Goal: Transaction & Acquisition: Subscribe to service/newsletter

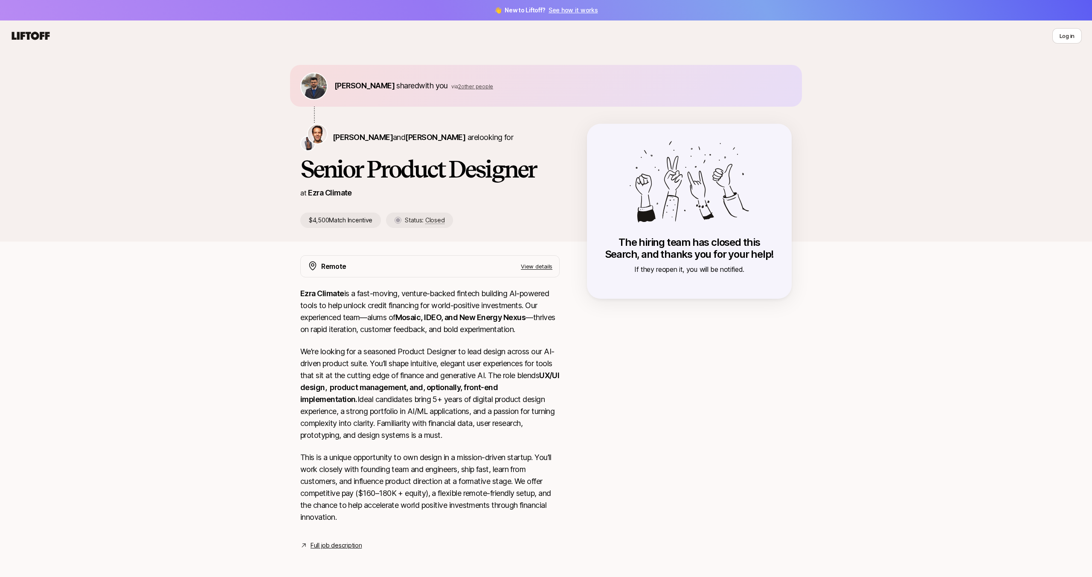
click at [543, 264] on p "View details" at bounding box center [537, 266] width 32 height 9
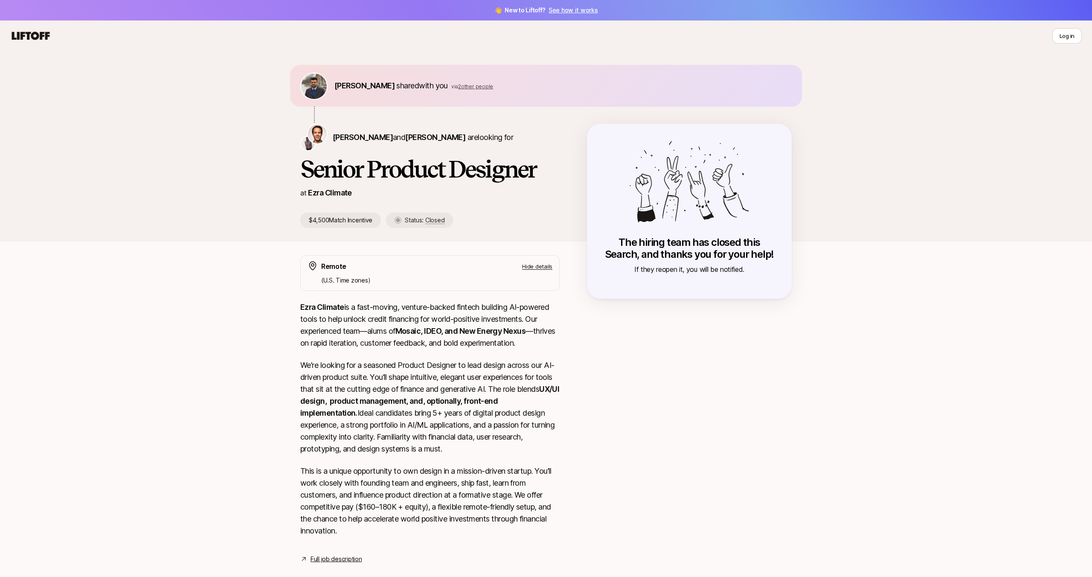
scroll to position [15, 0]
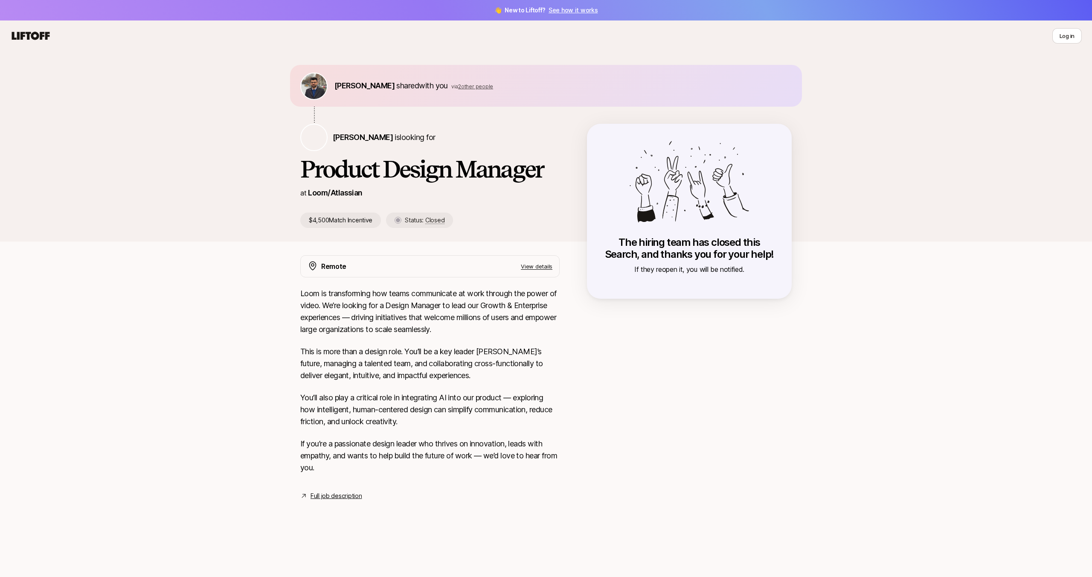
click at [547, 265] on p "View details" at bounding box center [537, 266] width 32 height 9
click at [26, 36] on icon at bounding box center [30, 36] width 41 height 12
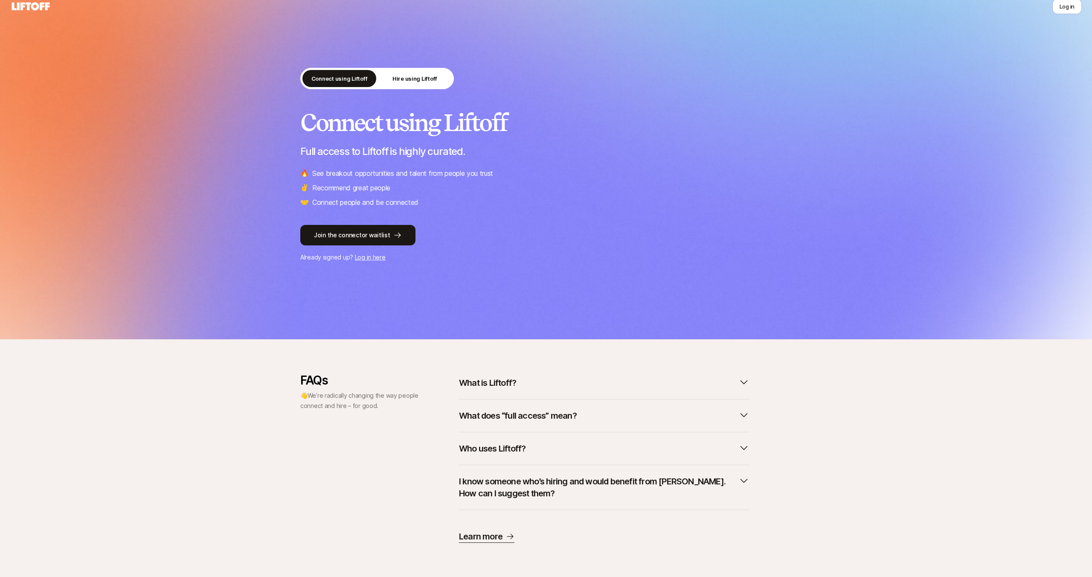
scroll to position [4, 0]
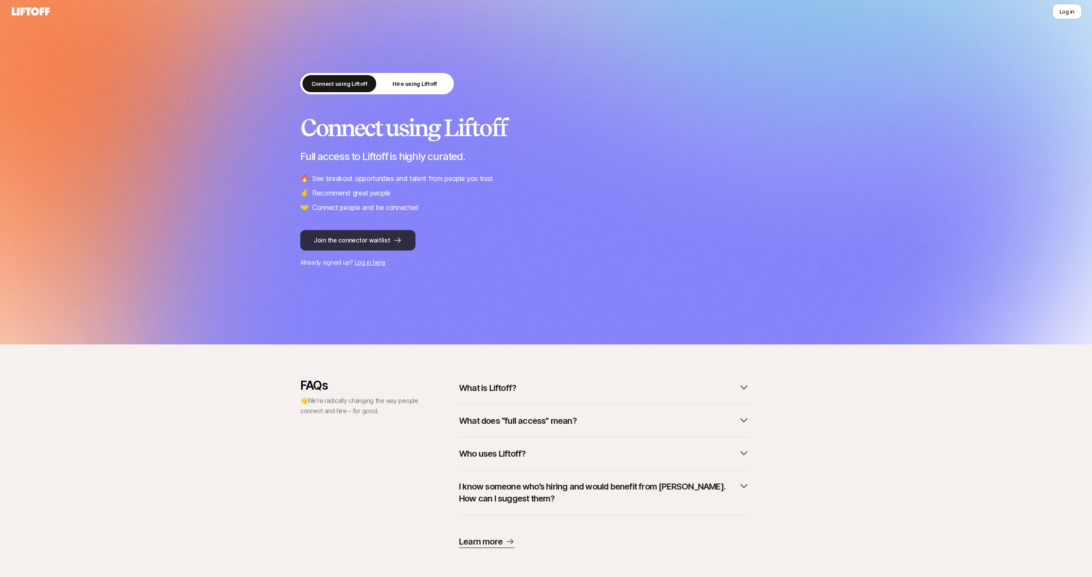
click at [367, 242] on button "Join the connector waitlist" at bounding box center [357, 240] width 115 height 20
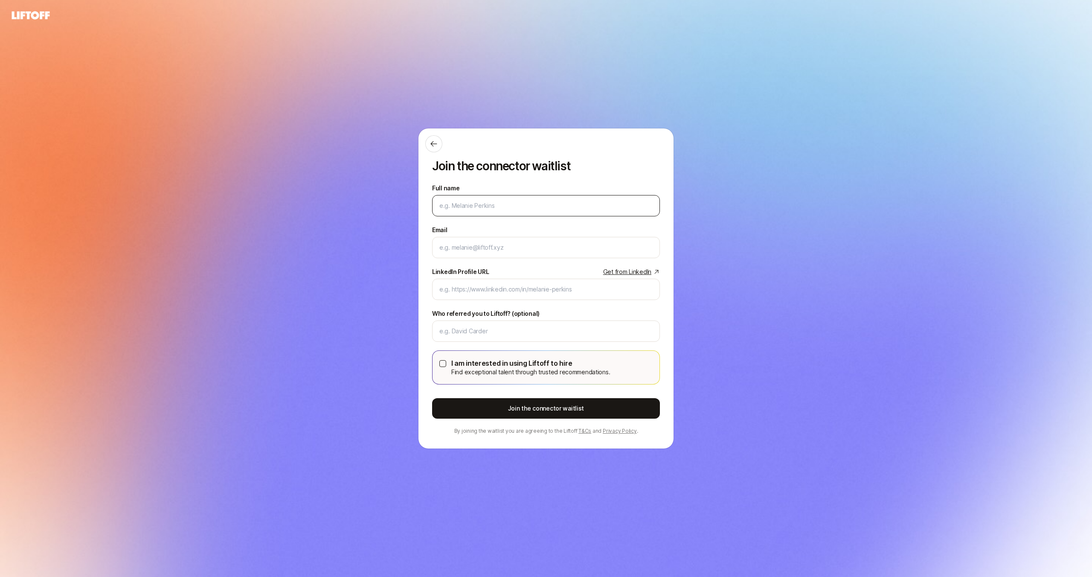
click at [474, 204] on input "Full name" at bounding box center [546, 206] width 213 height 10
type input "[PERSON_NAME]"
type input "[EMAIL_ADDRESS][DOMAIN_NAME]"
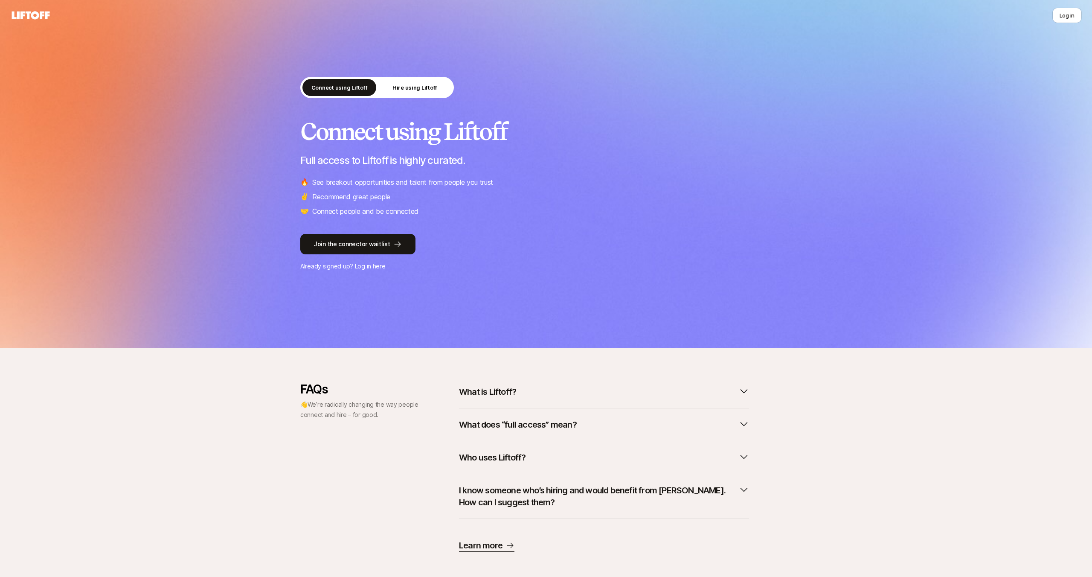
scroll to position [9, 0]
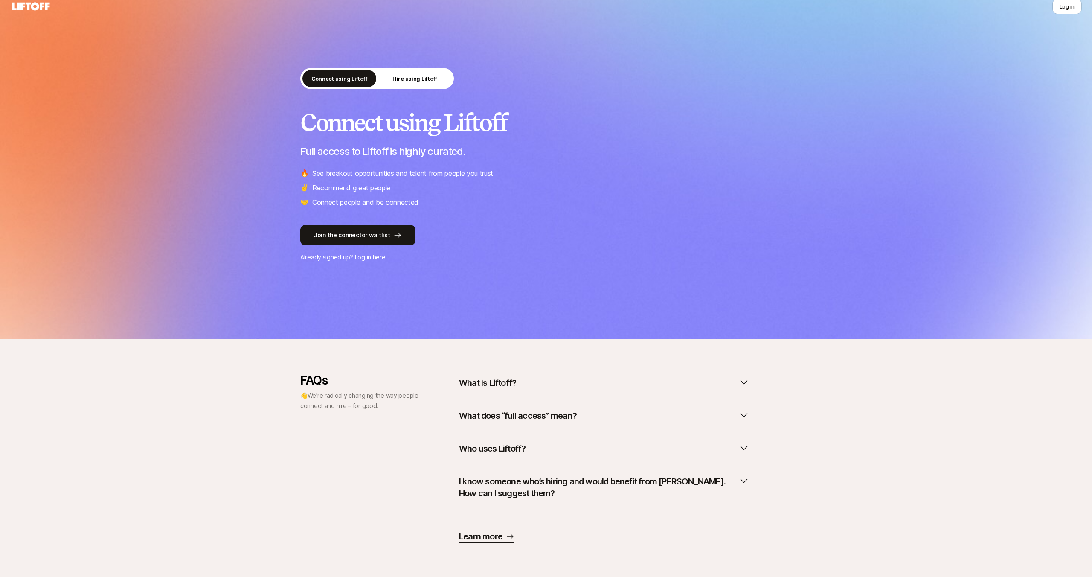
click at [524, 381] on button "What is Liftoff?" at bounding box center [604, 382] width 290 height 19
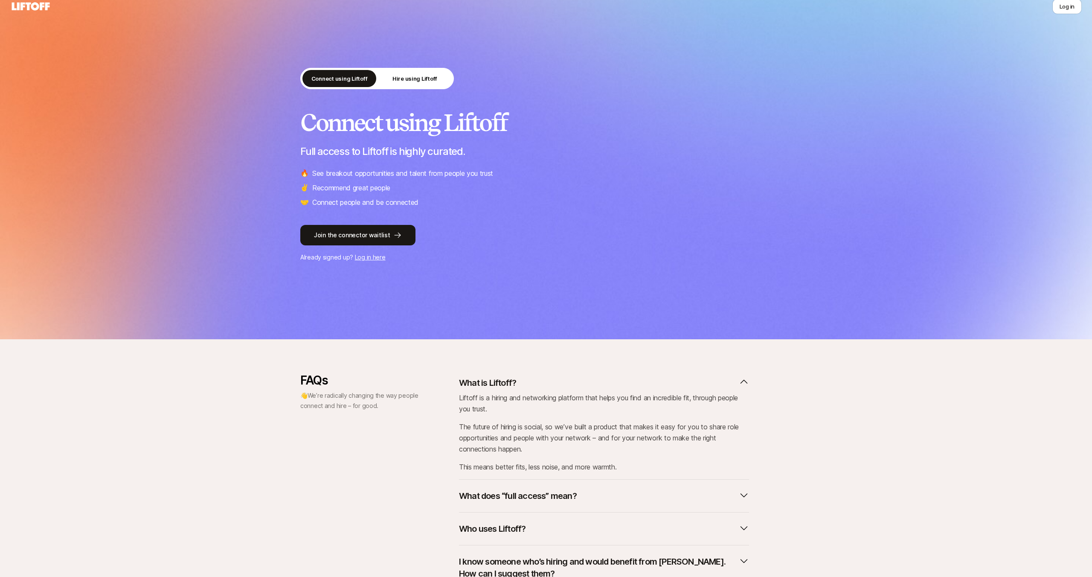
scroll to position [89, 0]
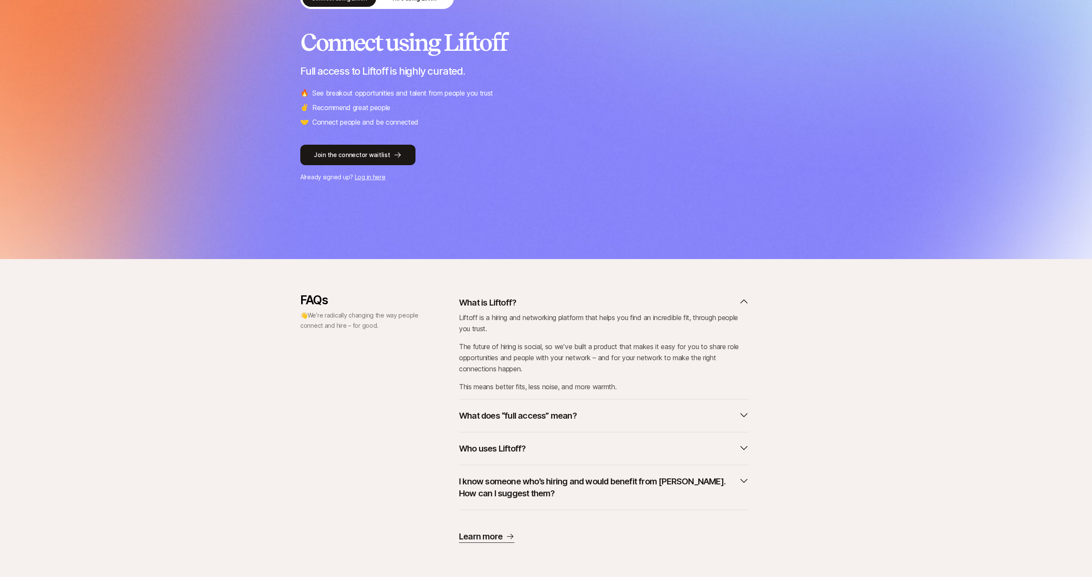
click at [570, 419] on p "What does “full access” mean?" at bounding box center [518, 416] width 118 height 12
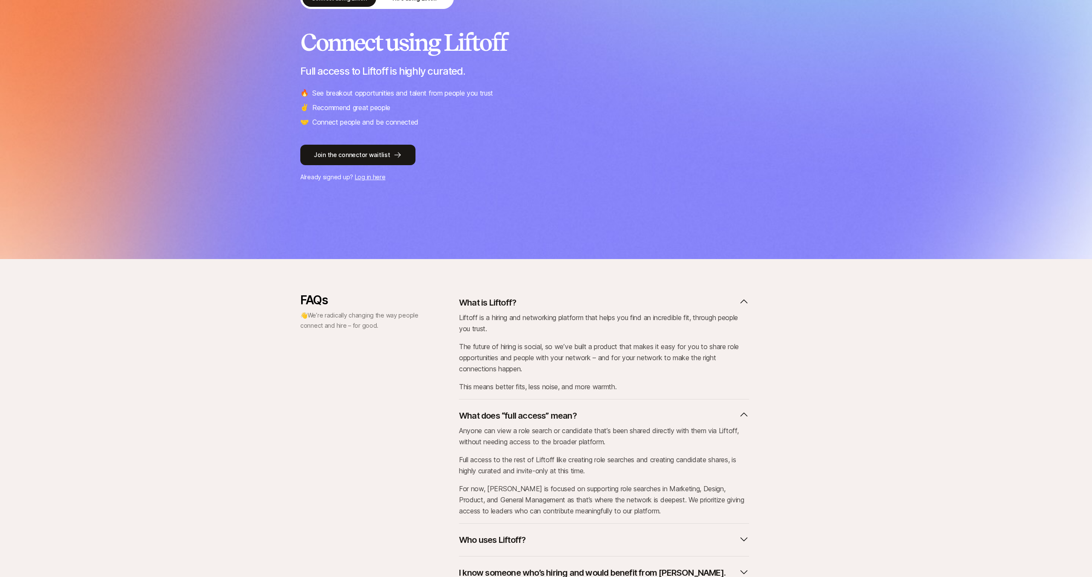
scroll to position [180, 0]
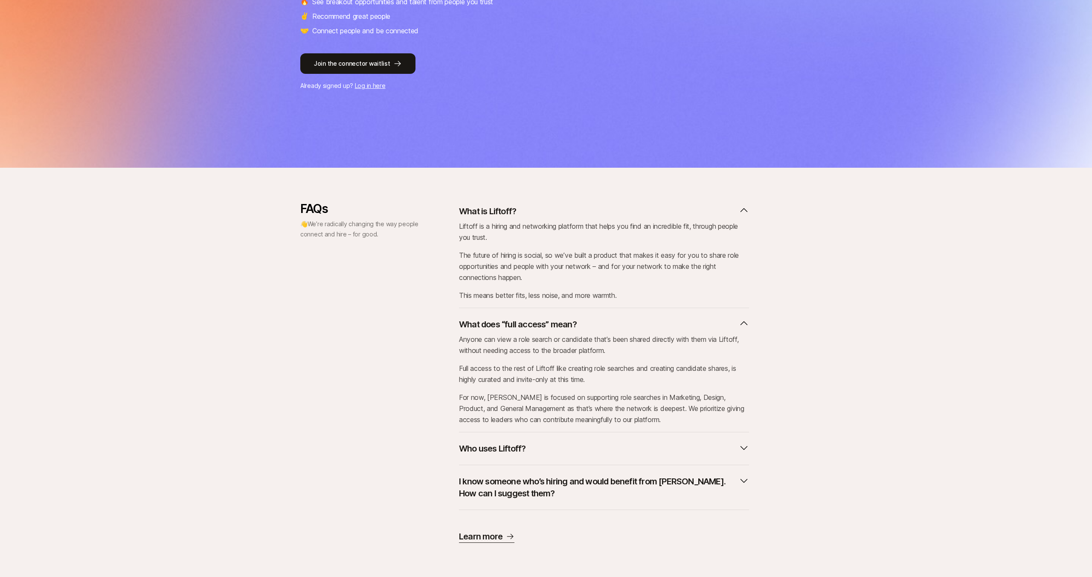
click at [517, 448] on p "Who uses Liftoff?" at bounding box center [492, 448] width 67 height 12
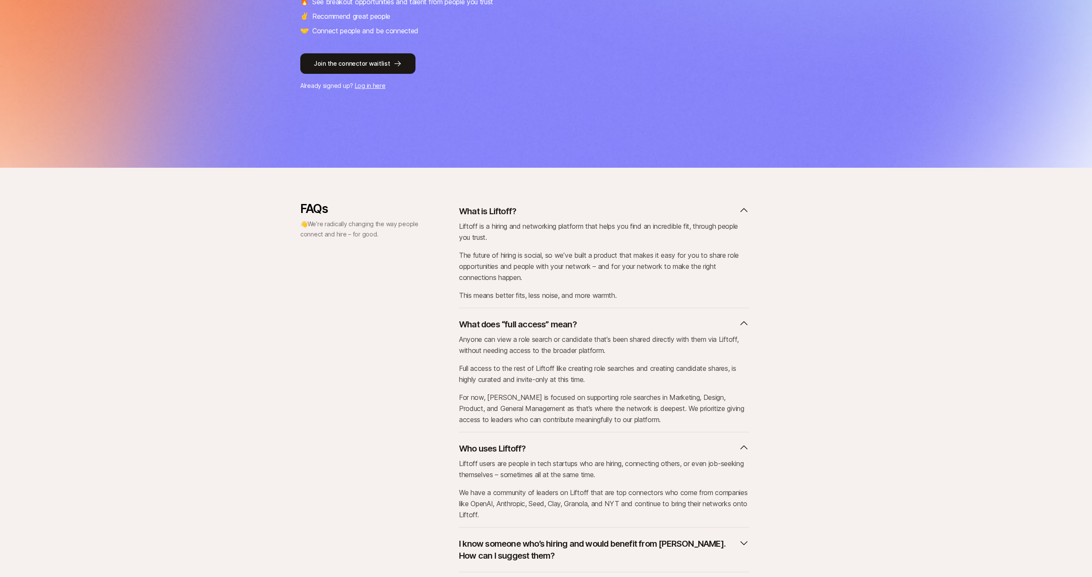
scroll to position [243, 0]
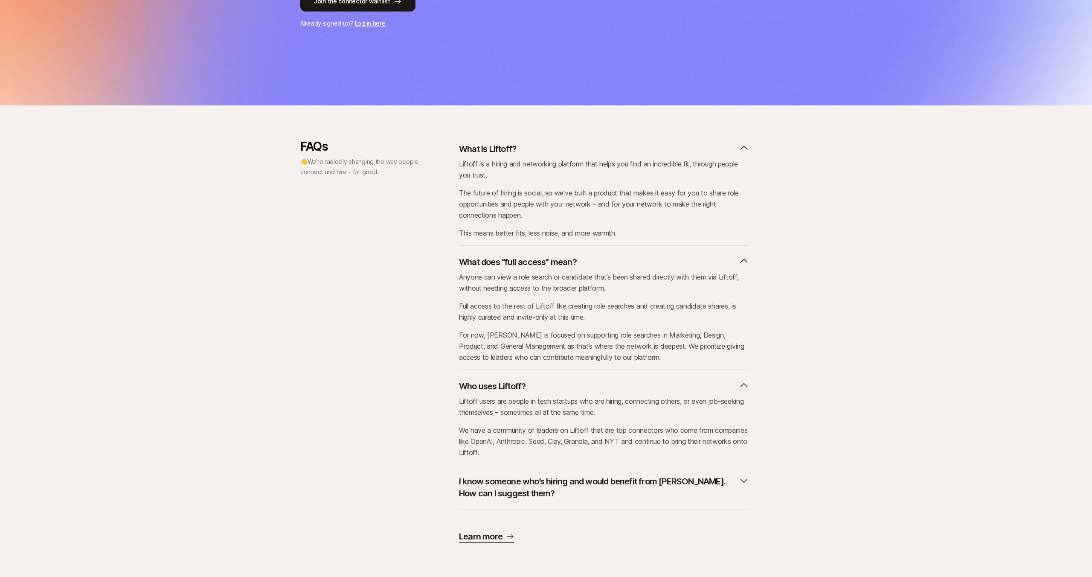
click at [501, 492] on p "I know someone who’s hiring and would benefit from Liftoff. How can I suggest t…" at bounding box center [597, 487] width 277 height 24
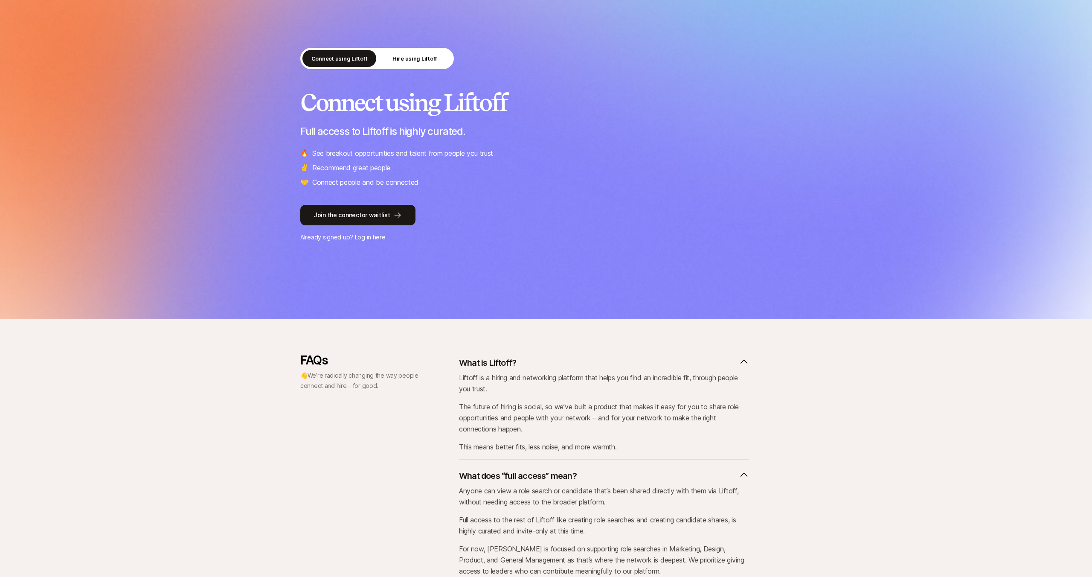
scroll to position [0, 0]
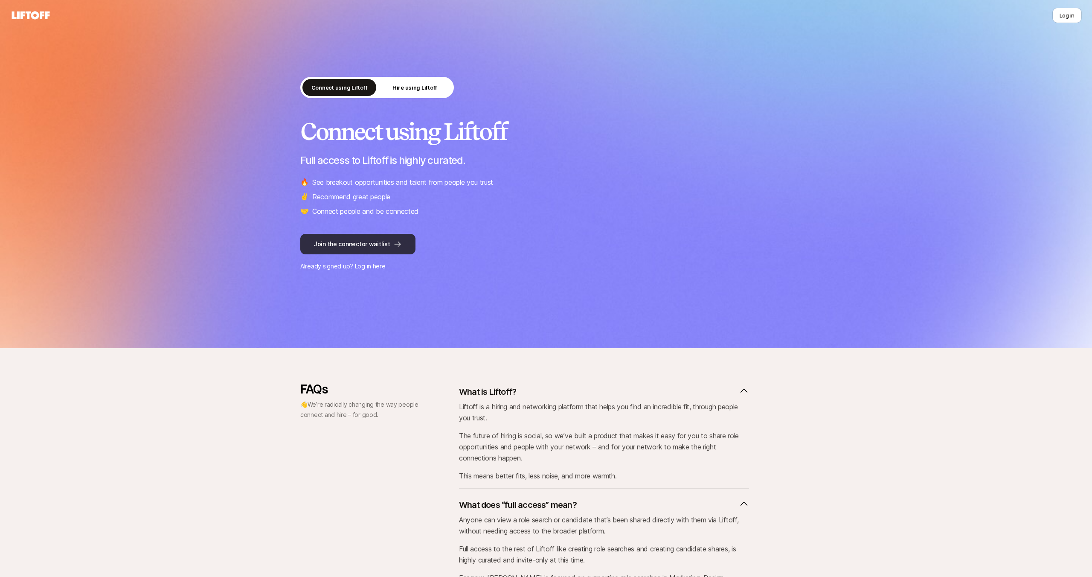
click at [365, 239] on button "Join the connector waitlist" at bounding box center [357, 244] width 115 height 20
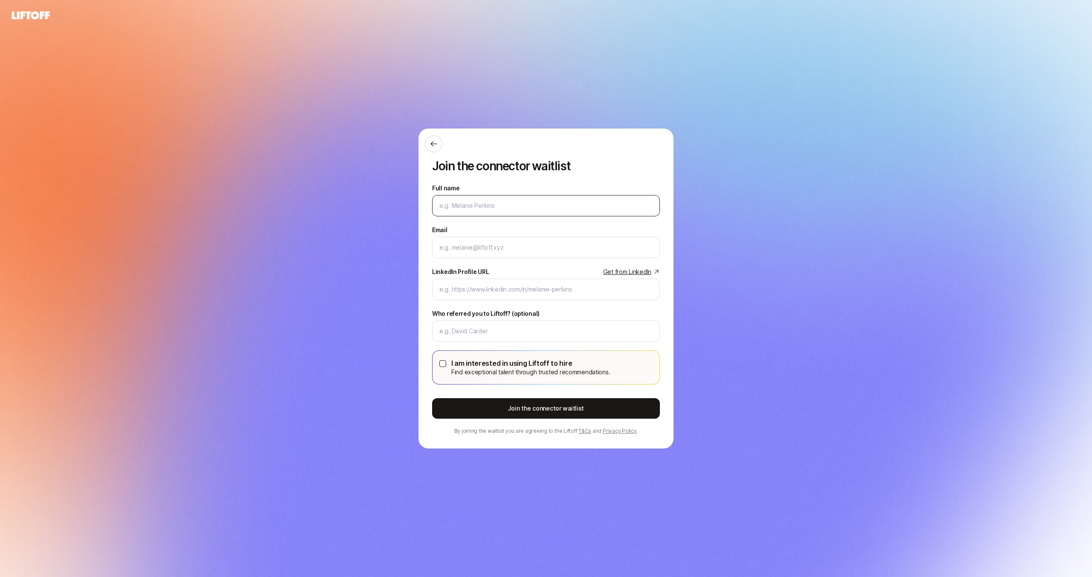
click at [469, 201] on input "Full name" at bounding box center [546, 206] width 213 height 10
type input "Chandan Kumar"
type input "chandan619@gmail.com"
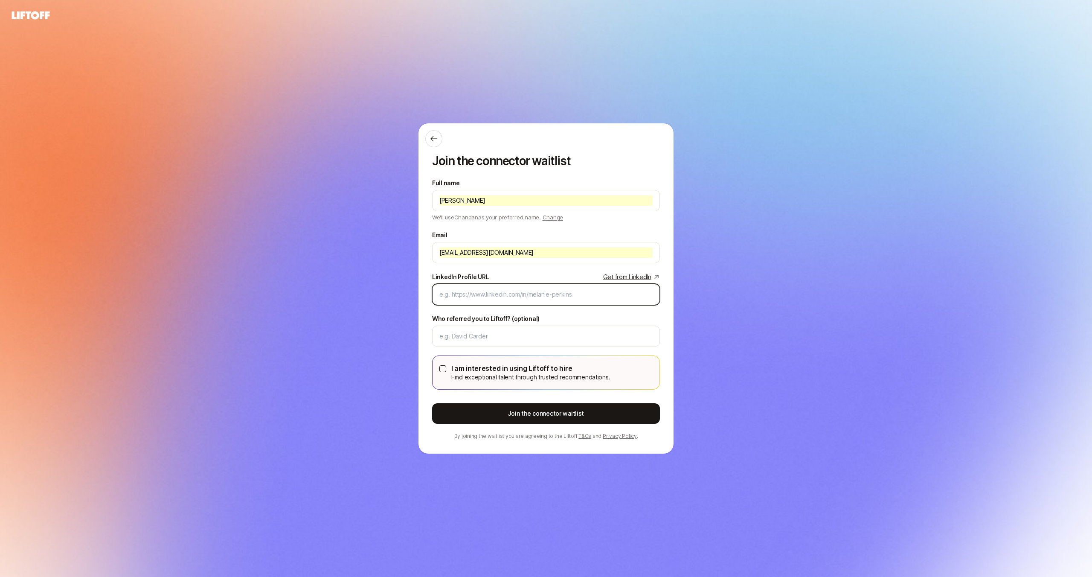
click at [466, 295] on input "LinkedIn Profile URL Get from LinkedIn" at bounding box center [546, 294] width 213 height 10
